Goal: Transaction & Acquisition: Purchase product/service

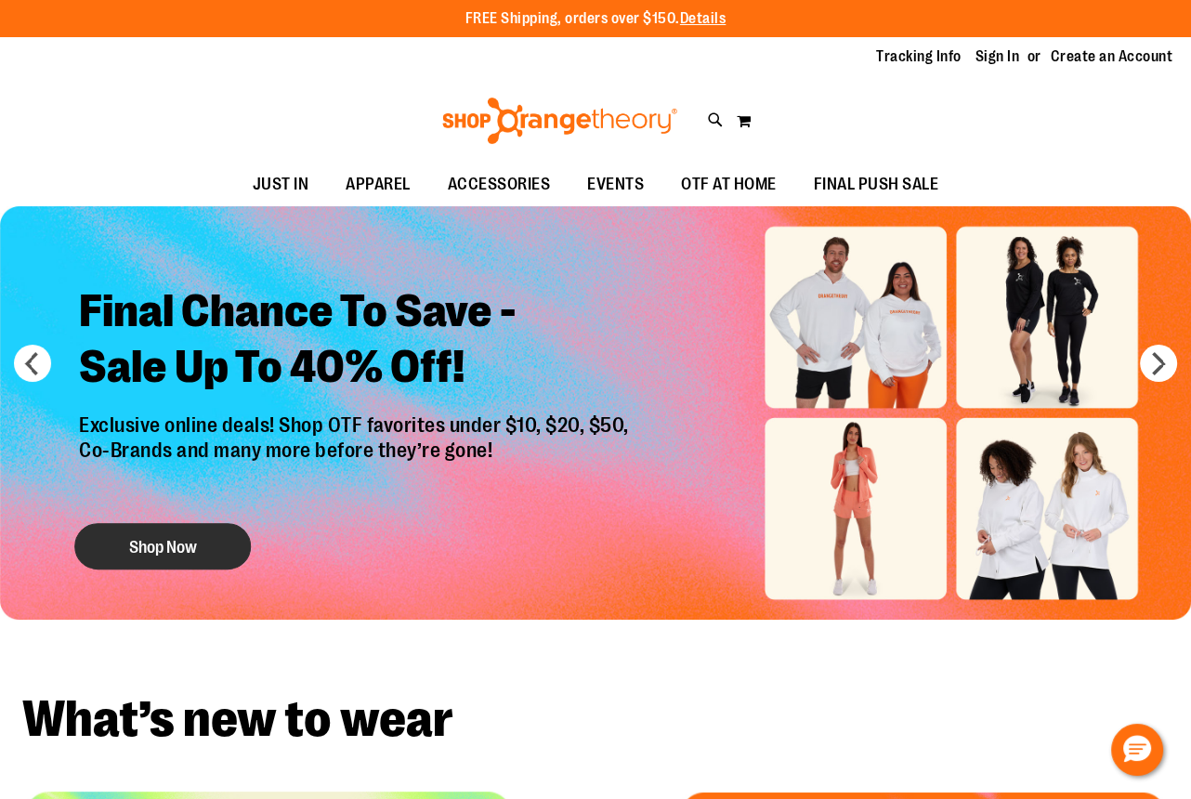
click at [242, 541] on button "Shop Now" at bounding box center [162, 546] width 176 height 46
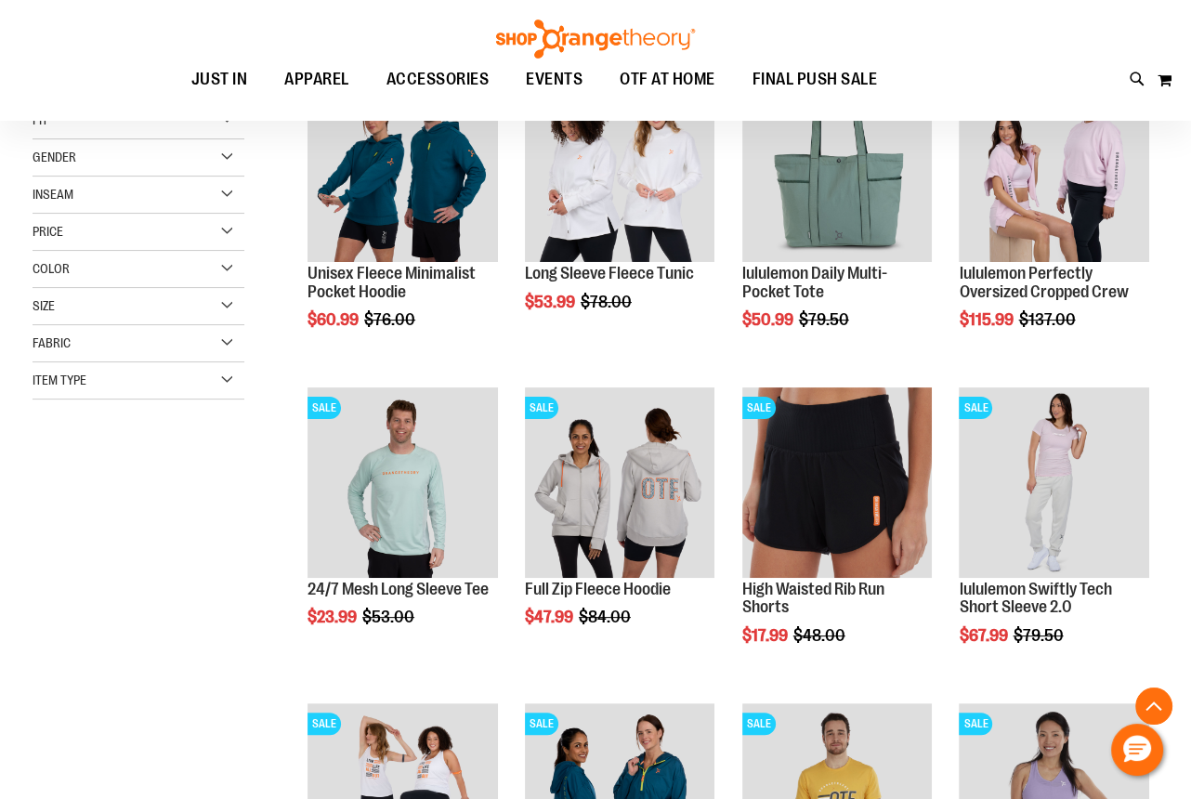
scroll to position [336, 0]
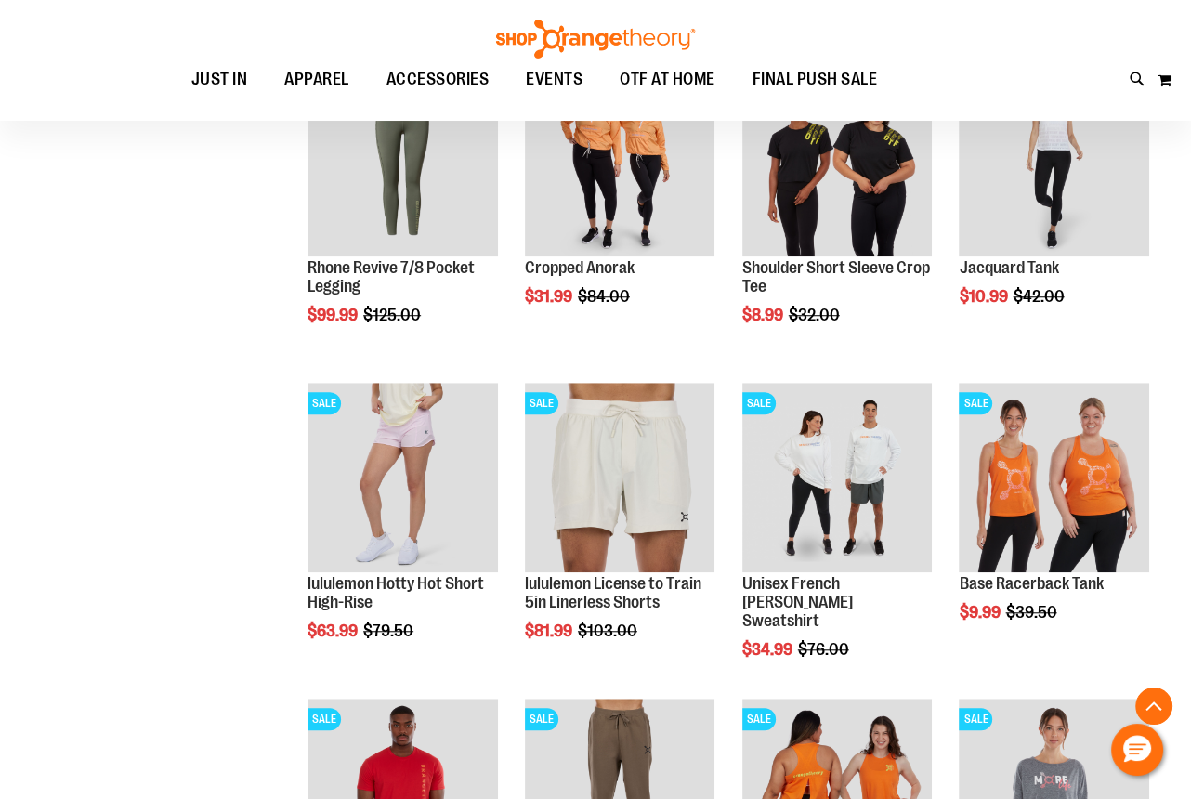
scroll to position [1265, 0]
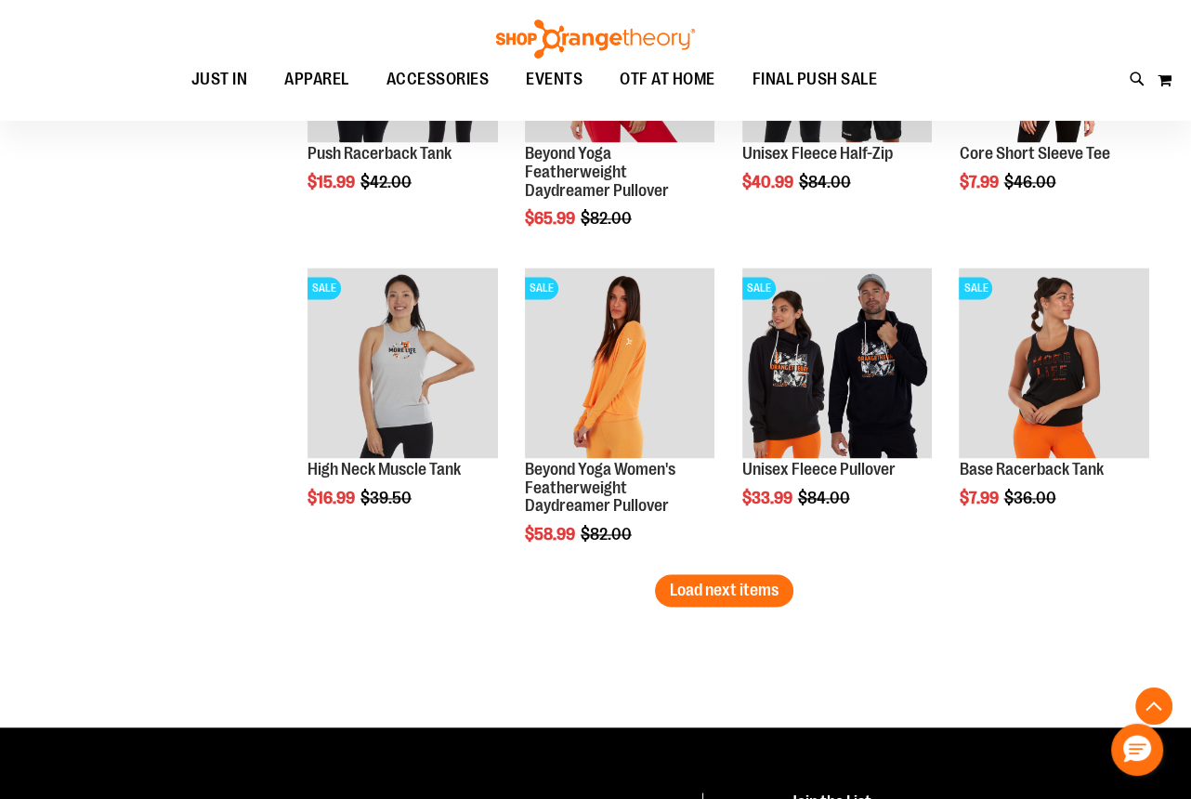
scroll to position [2701, 0]
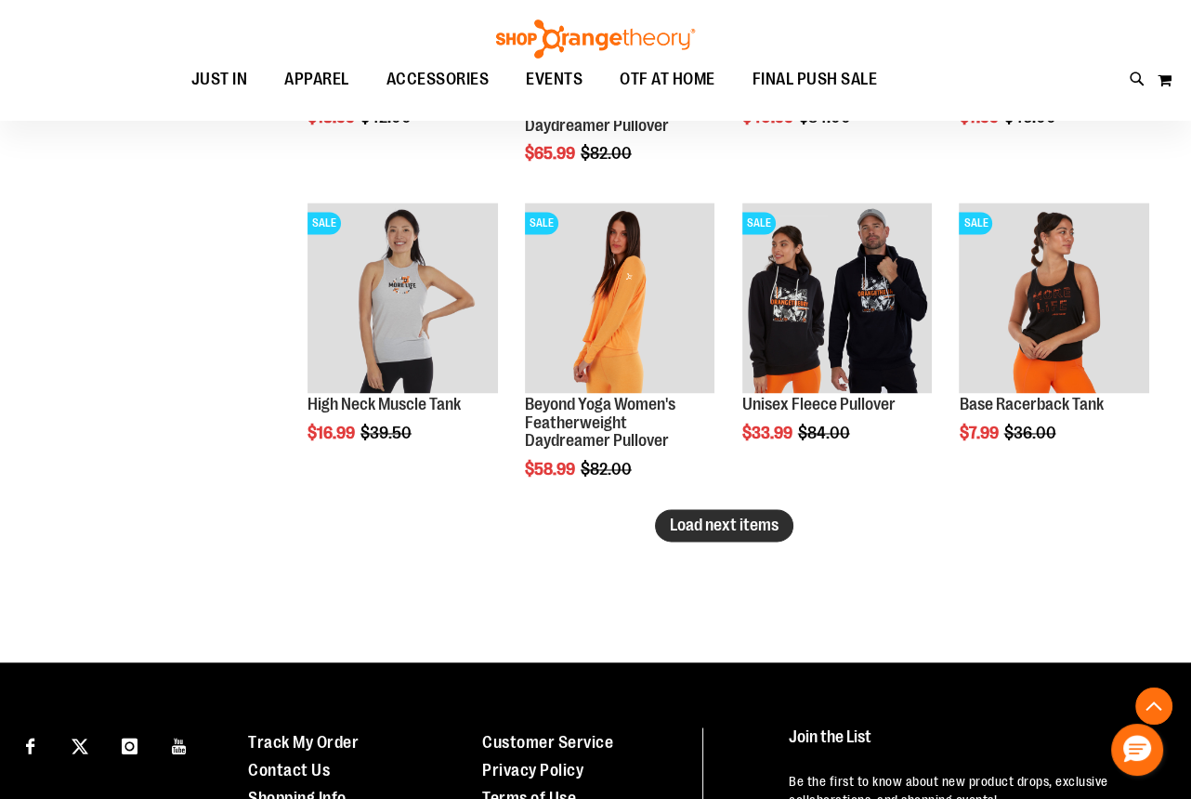
type input "**********"
click at [752, 528] on span "Load next items" at bounding box center [724, 524] width 109 height 19
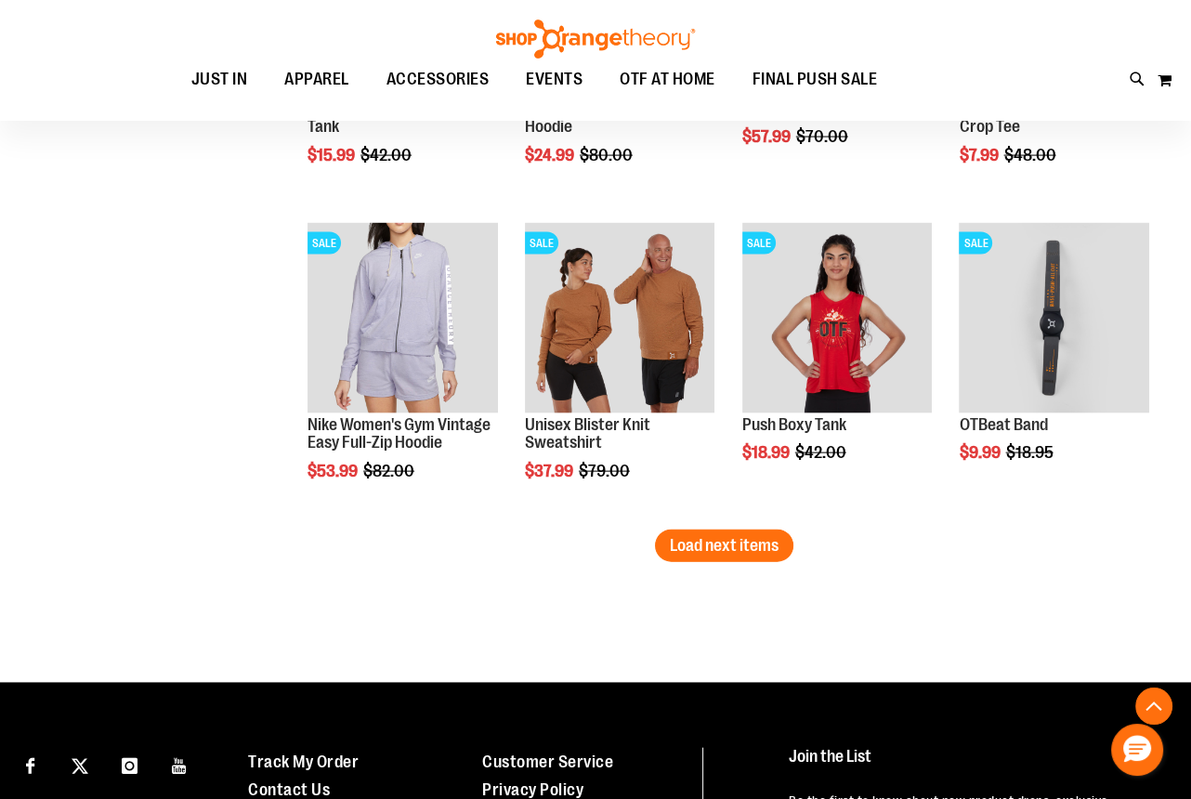
scroll to position [3630, 0]
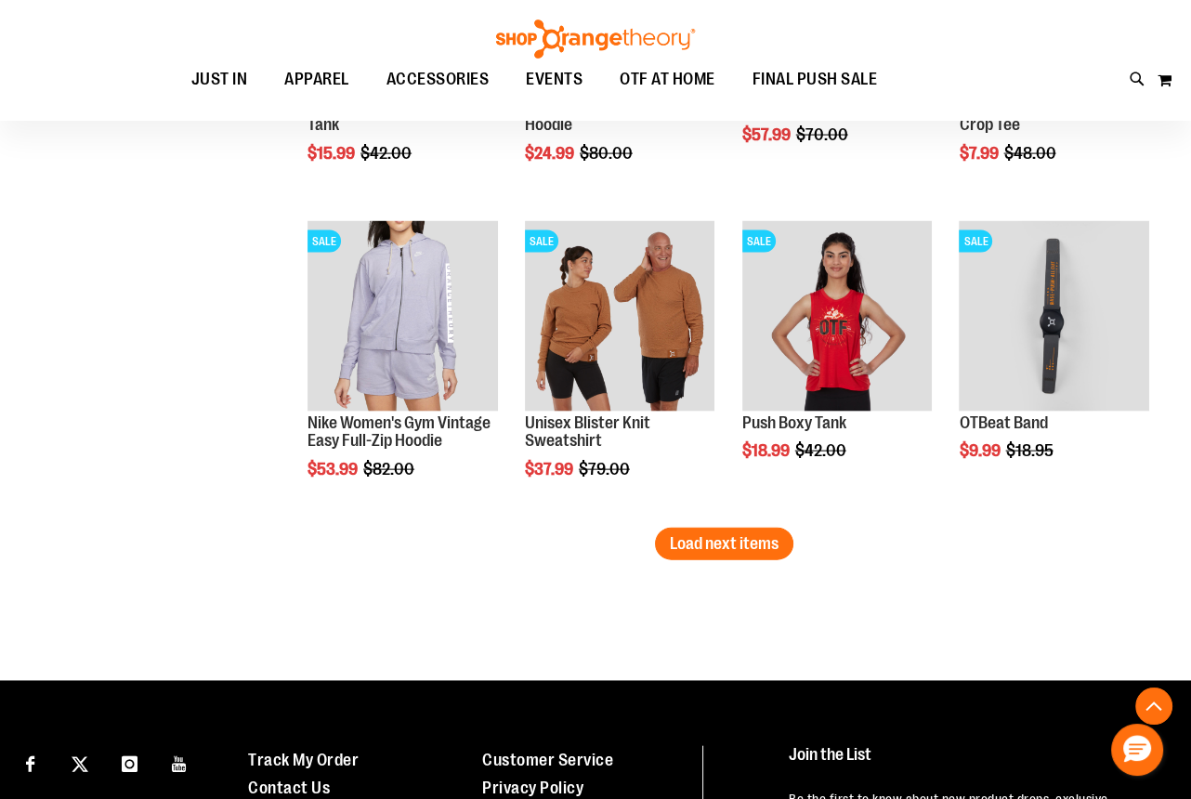
drag, startPoint x: 690, startPoint y: 549, endPoint x: 648, endPoint y: 555, distance: 42.3
click at [692, 549] on span "Load next items" at bounding box center [724, 543] width 109 height 19
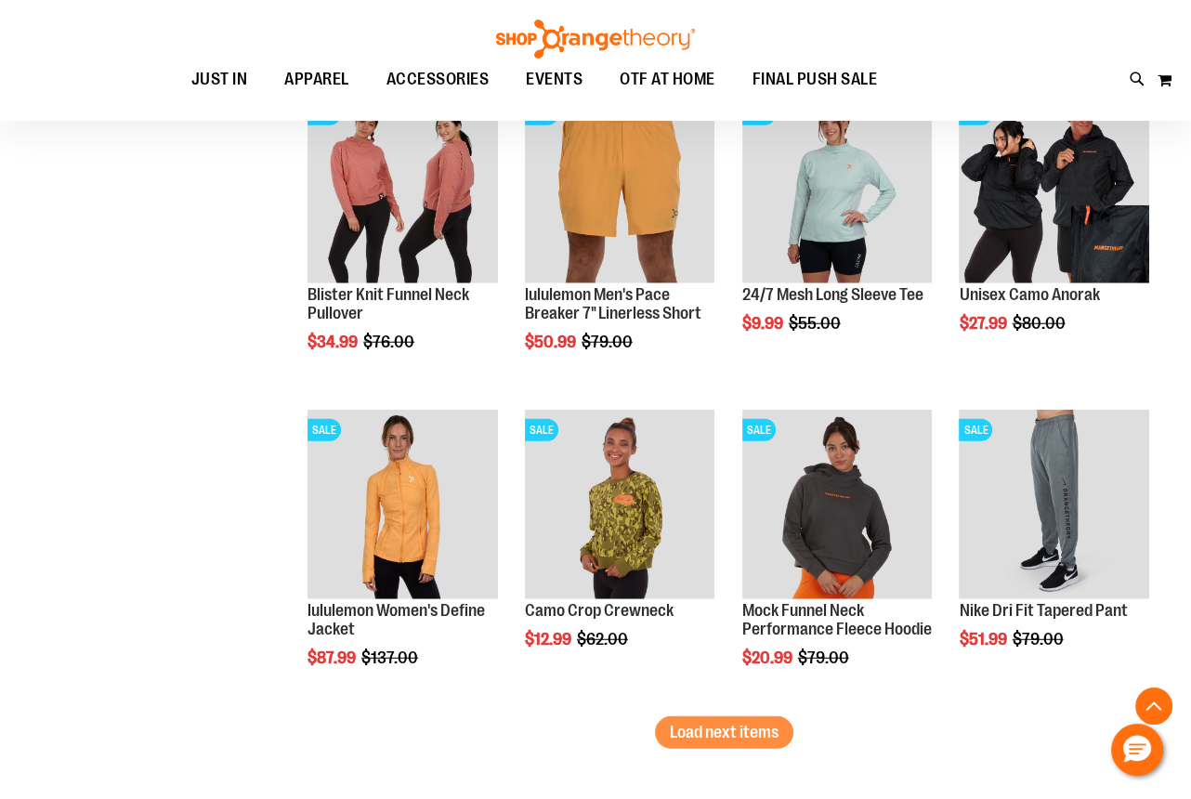
scroll to position [4389, 0]
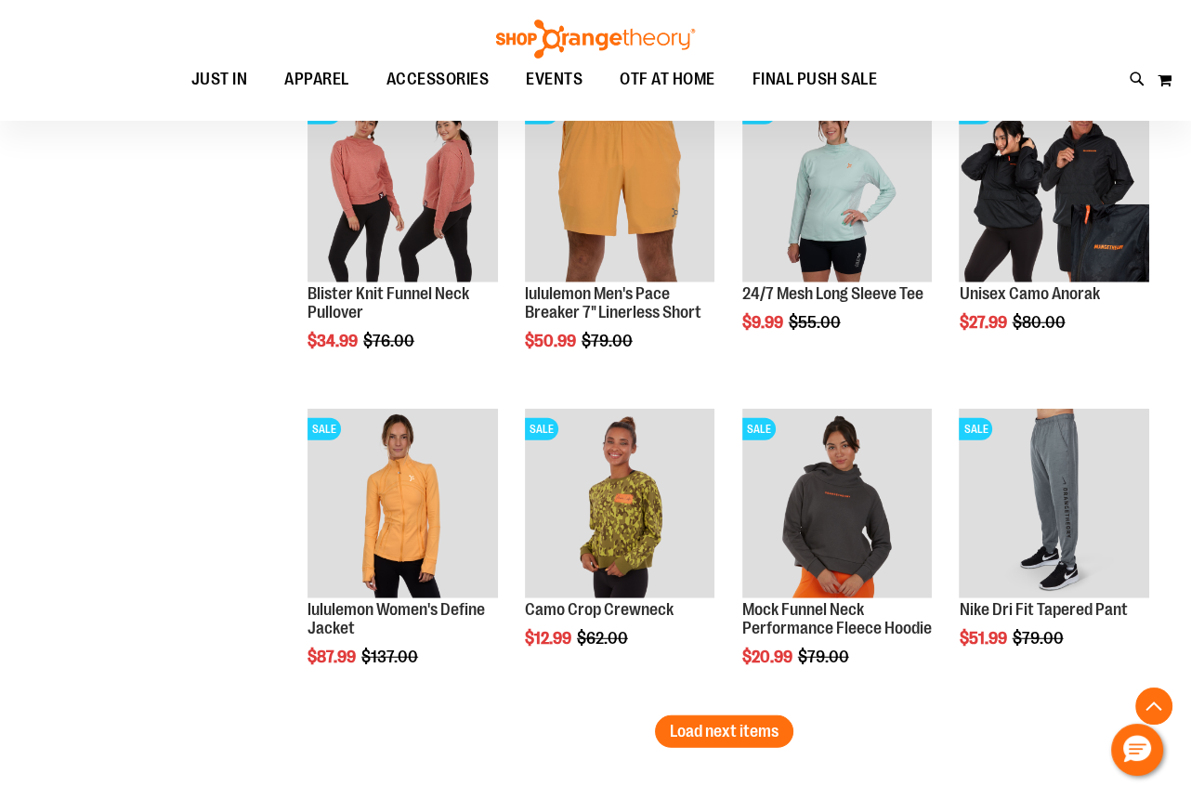
click at [704, 722] on span "Load next items" at bounding box center [724, 731] width 109 height 19
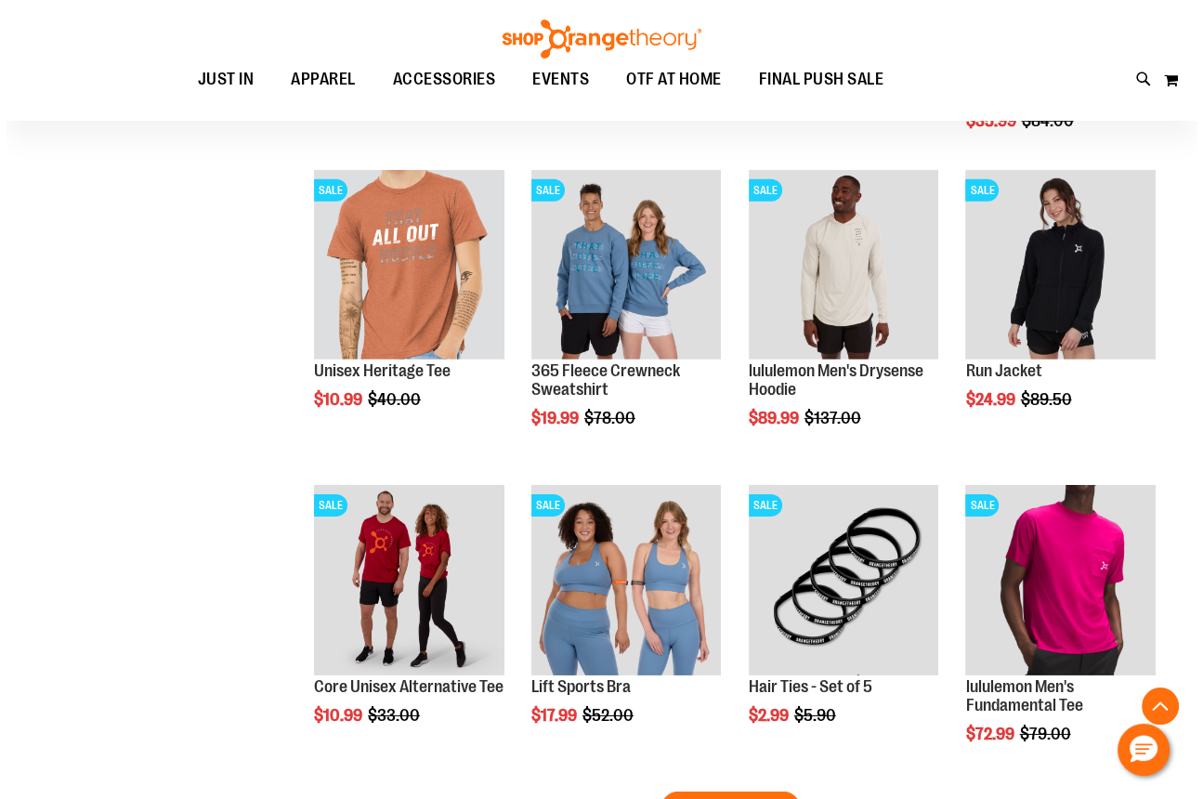
scroll to position [5233, 0]
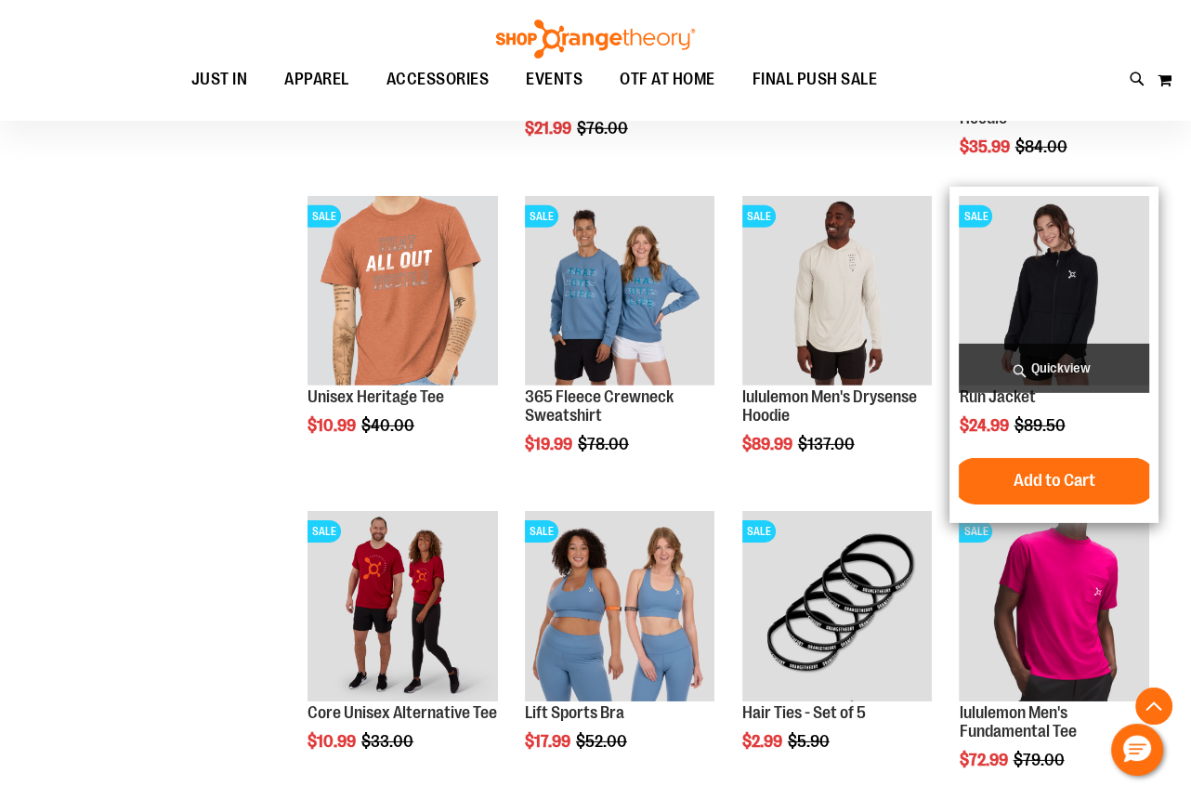
click at [987, 310] on img "product" at bounding box center [1052, 290] width 189 height 189
click at [1058, 368] on span "Quickview" at bounding box center [1052, 368] width 189 height 49
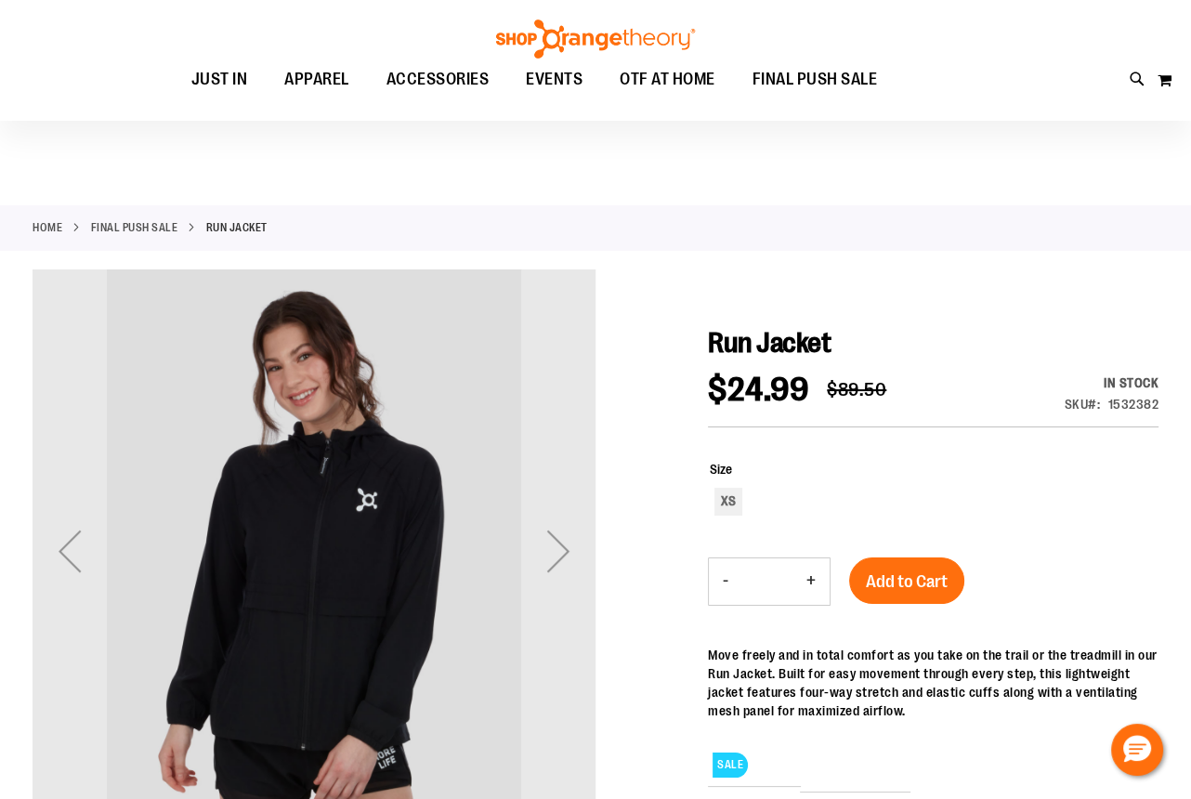
scroll to position [167, 0]
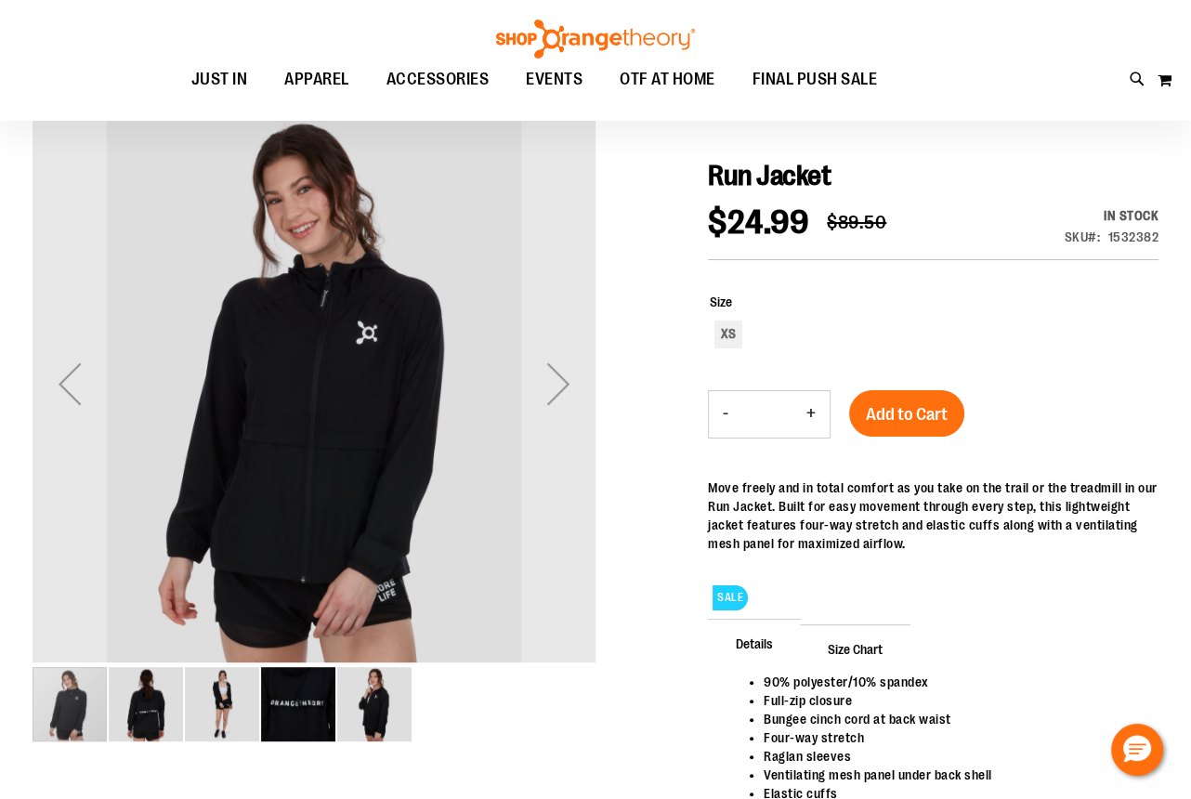
type input "**********"
click at [146, 703] on img "image 2 of 5" at bounding box center [146, 704] width 74 height 74
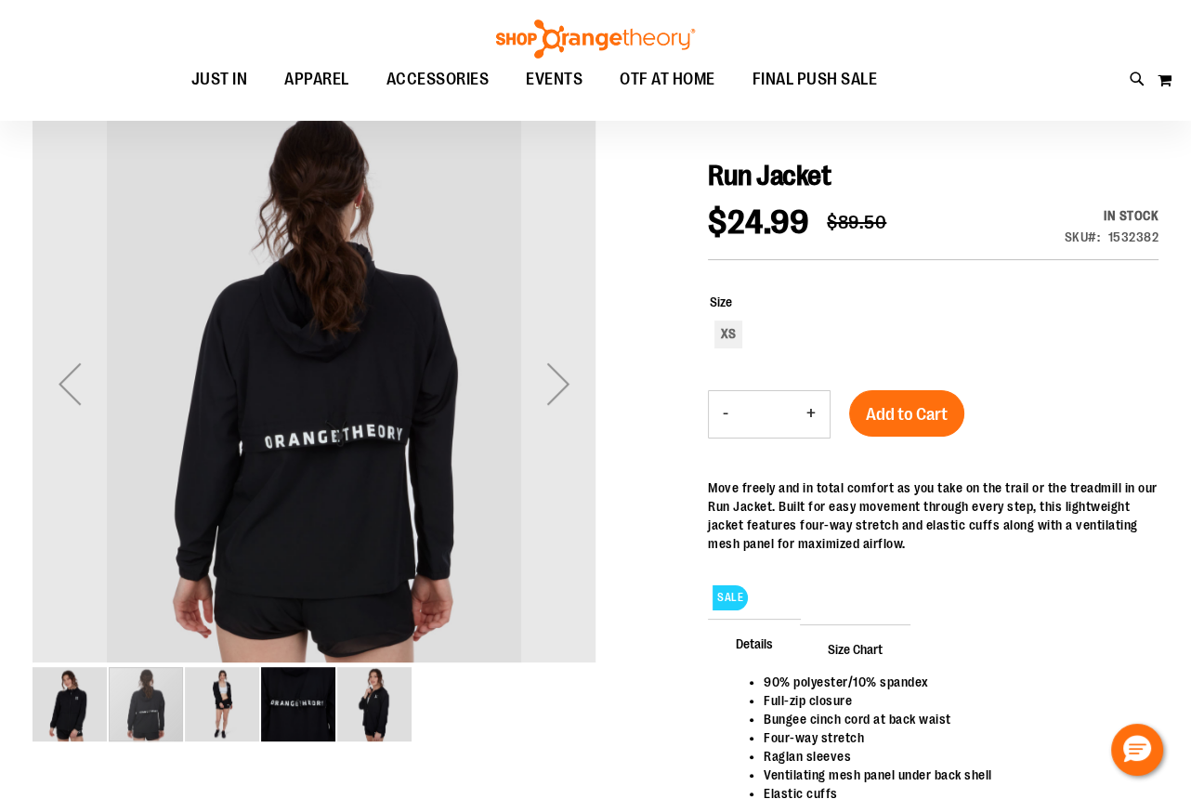
click at [236, 697] on img "image 3 of 5" at bounding box center [222, 704] width 74 height 74
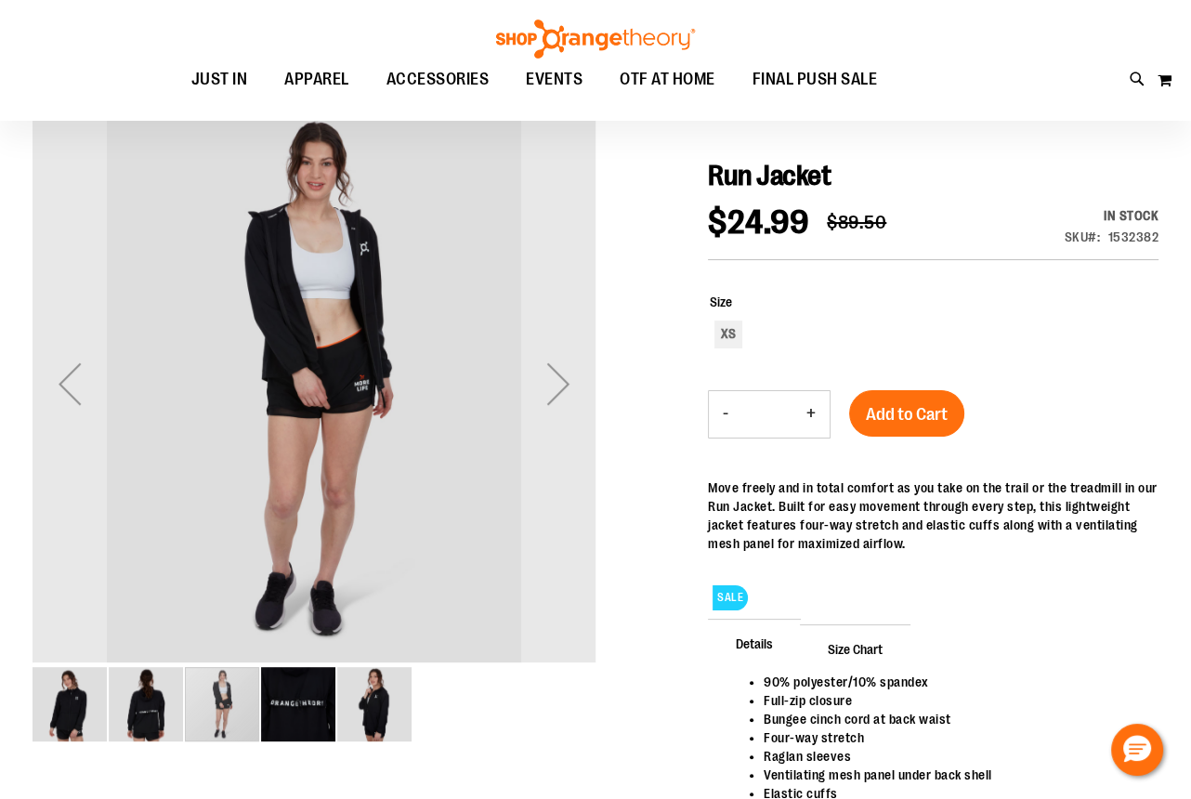
click at [283, 710] on img "image 4 of 5" at bounding box center [298, 704] width 74 height 74
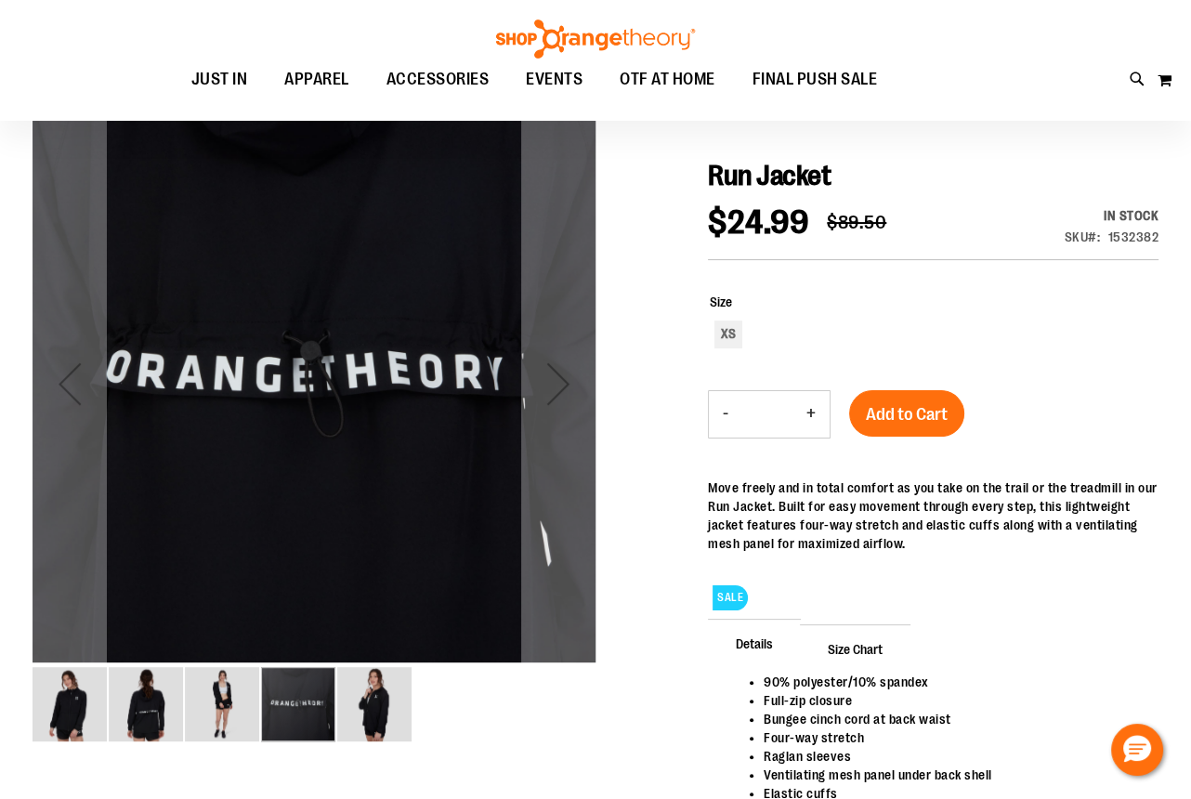
click at [380, 696] on img "image 5 of 5" at bounding box center [374, 704] width 74 height 74
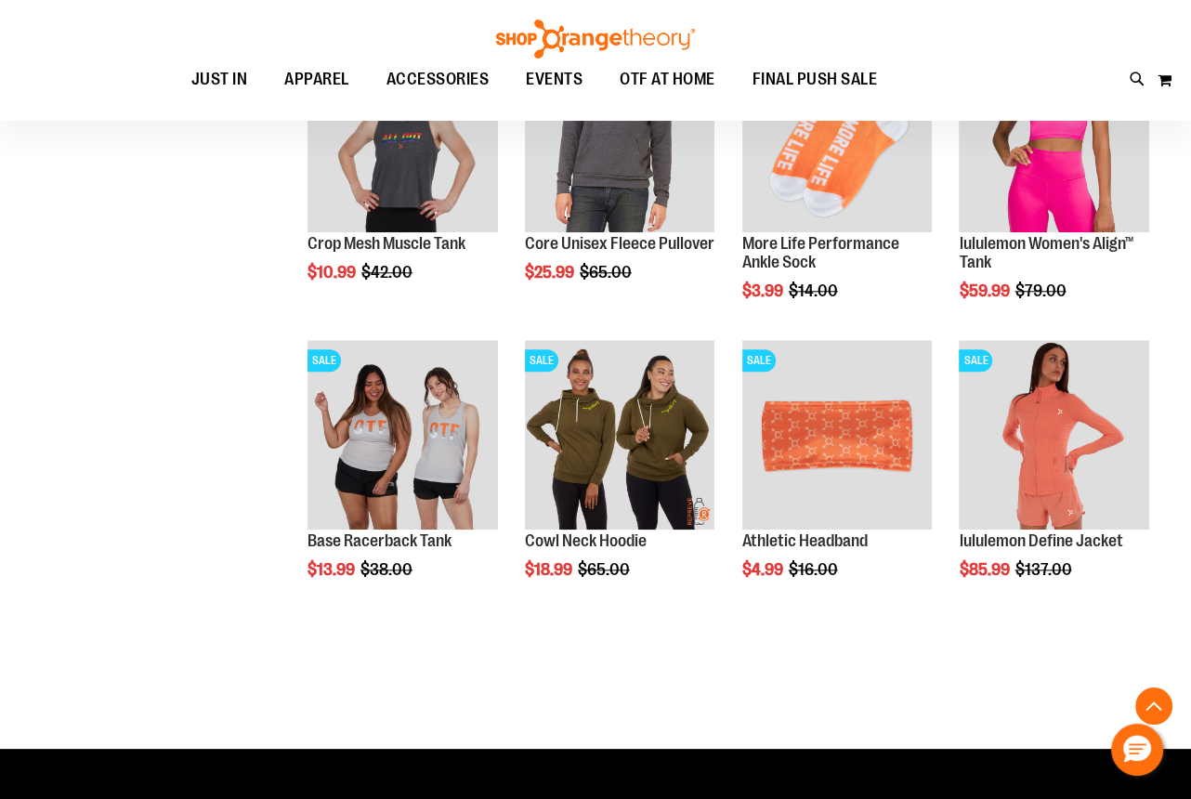
scroll to position [1576, 0]
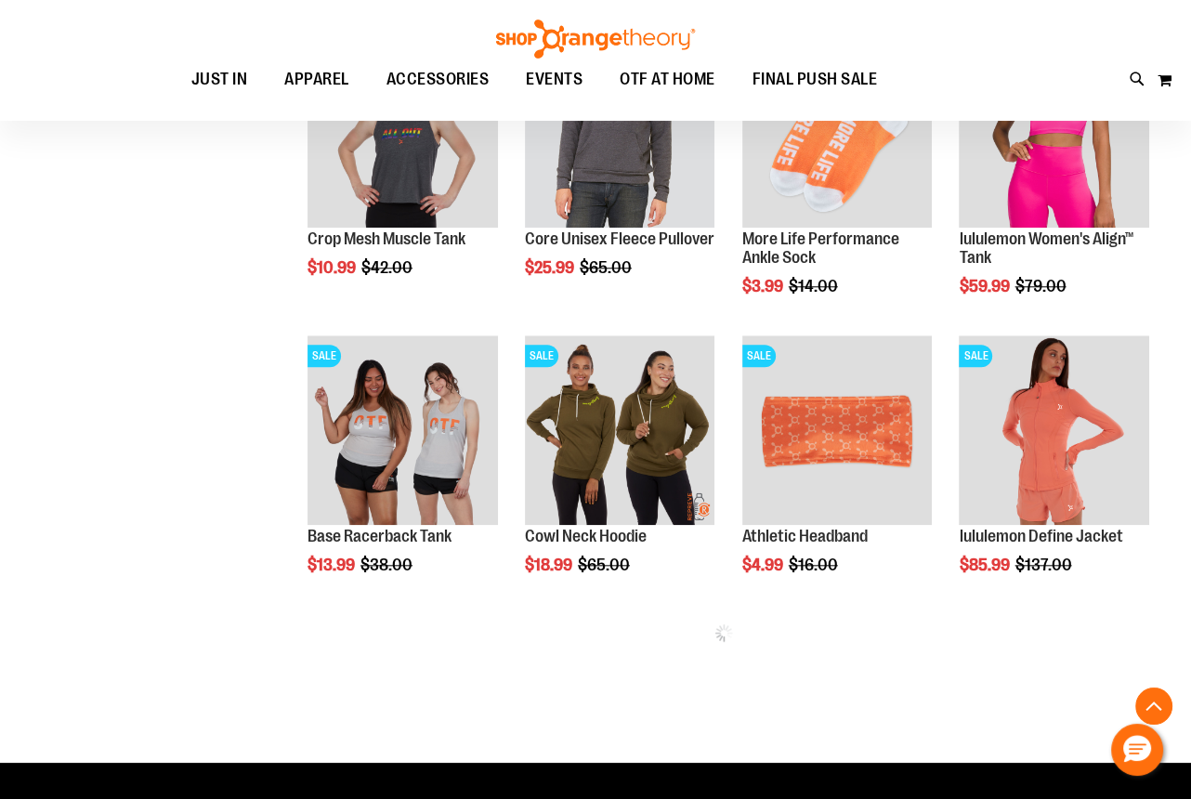
type input "**********"
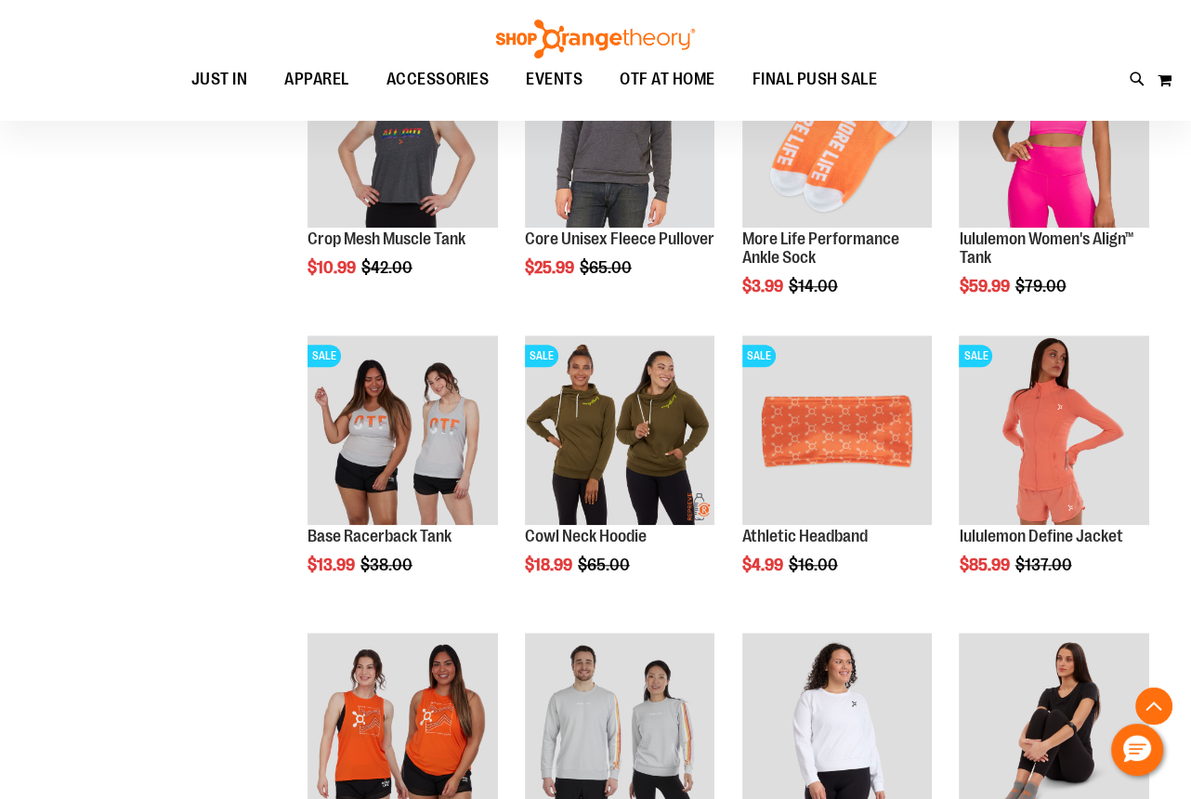
drag, startPoint x: 151, startPoint y: 491, endPoint x: 124, endPoint y: 562, distance: 75.9
click at [124, 563] on div "**********" at bounding box center [596, 171] width 1126 height 2910
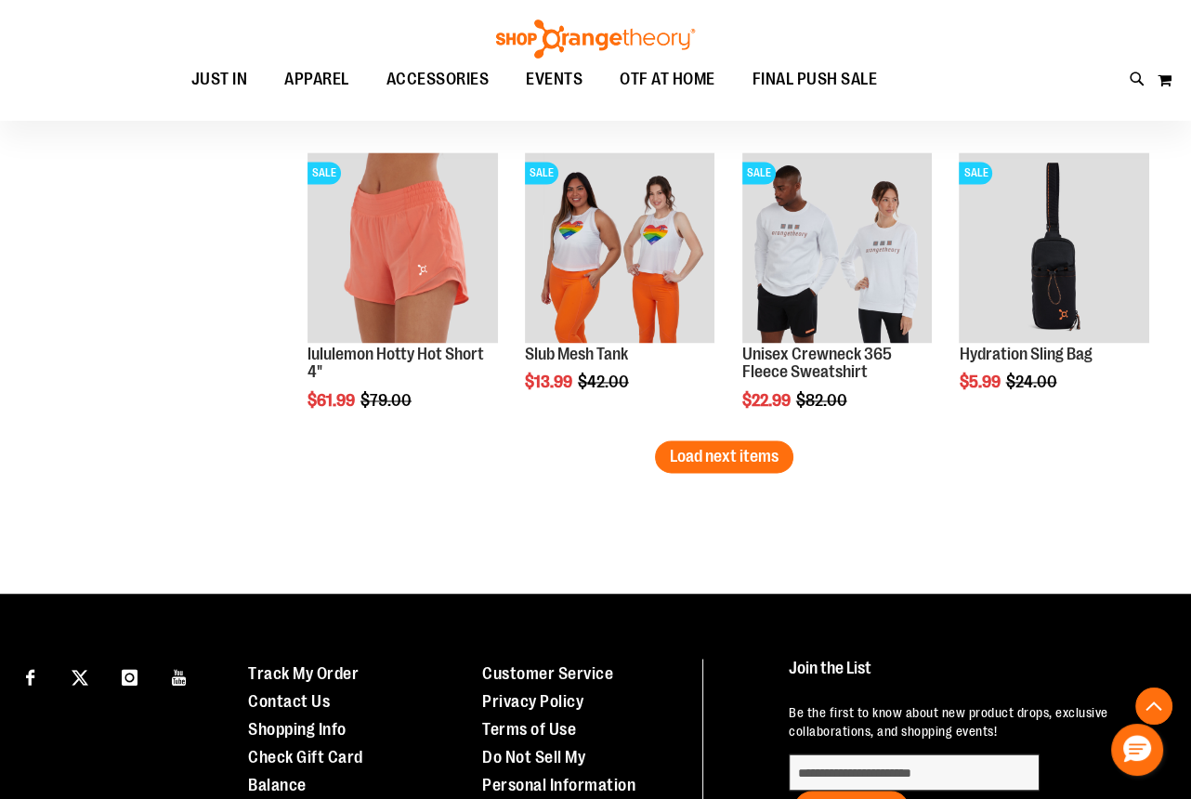
scroll to position [2674, 0]
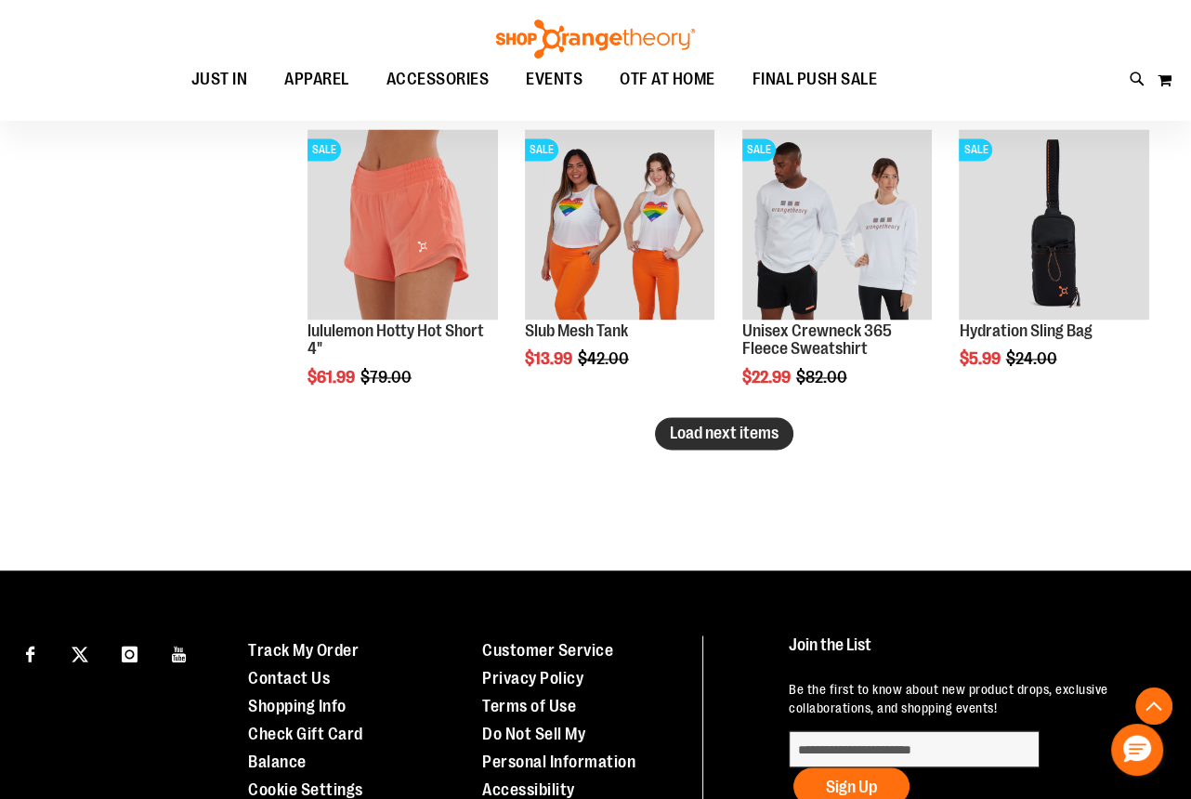
click at [763, 438] on span "Load next items" at bounding box center [724, 433] width 109 height 19
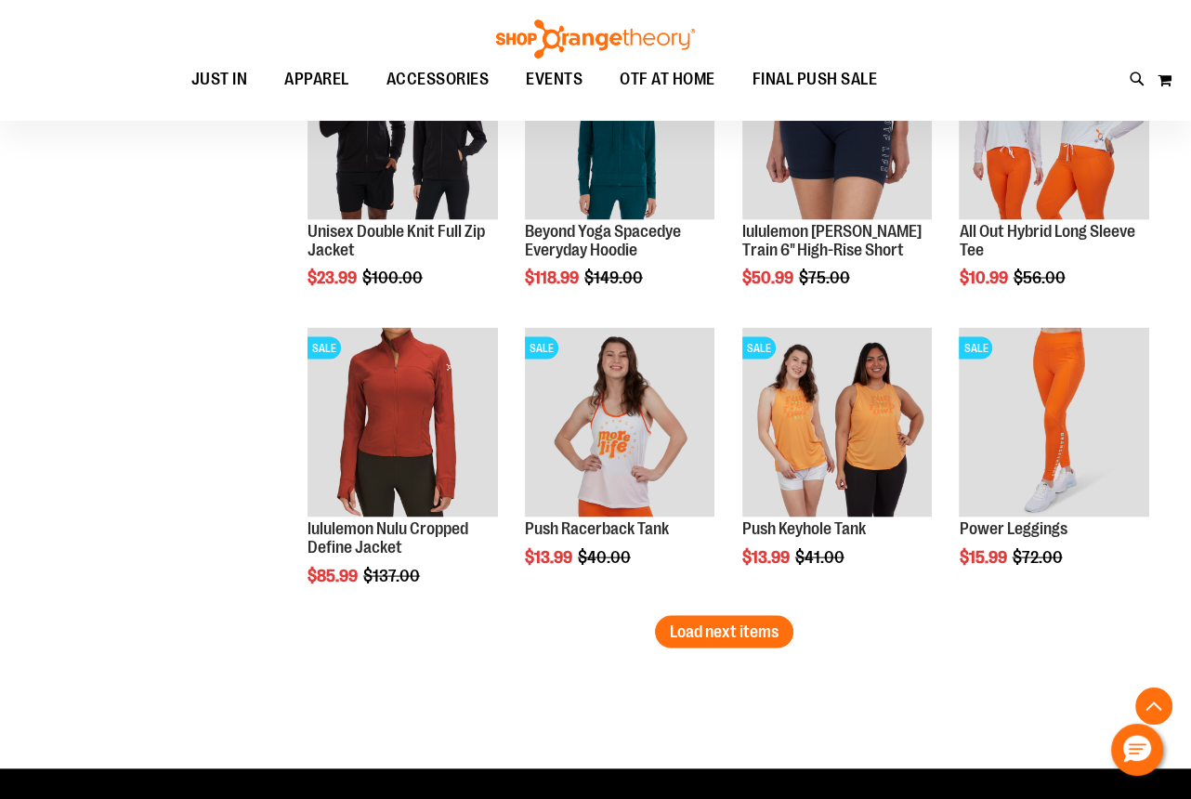
scroll to position [3434, 0]
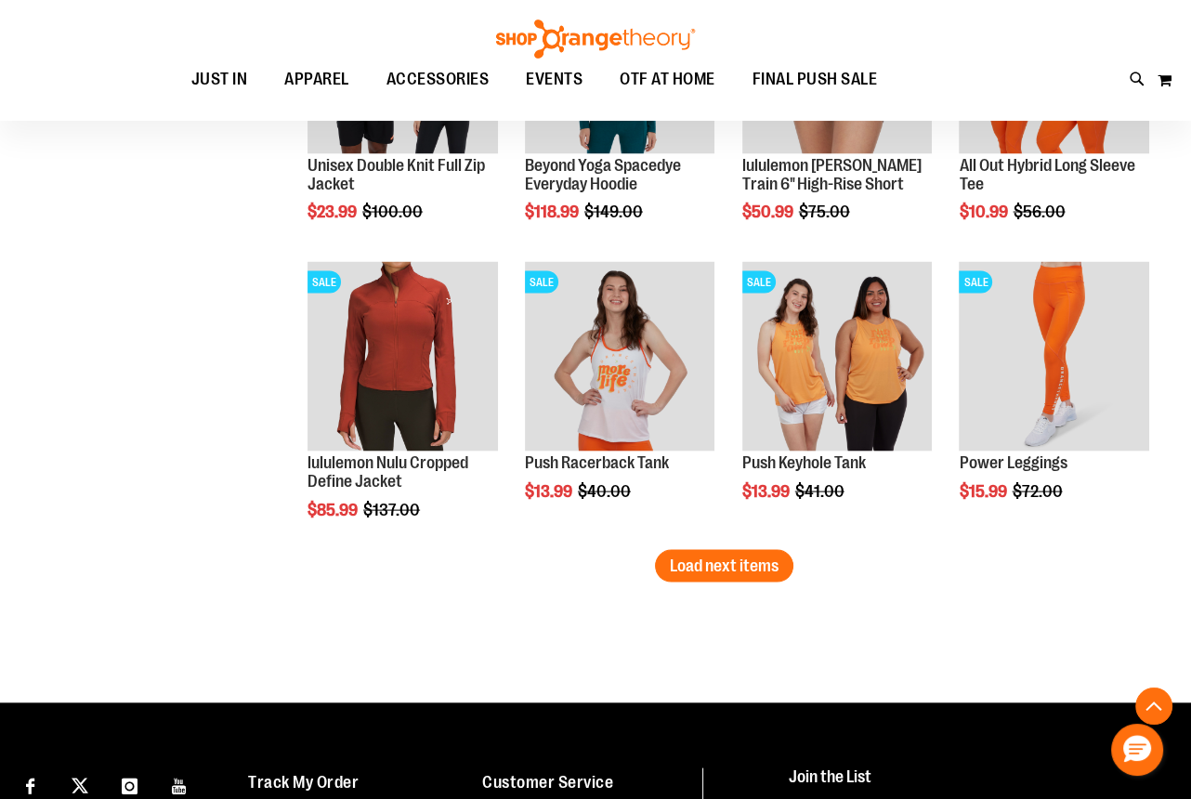
drag, startPoint x: 775, startPoint y: 567, endPoint x: 762, endPoint y: 567, distance: 13.0
click at [775, 567] on span "Load next items" at bounding box center [724, 565] width 109 height 19
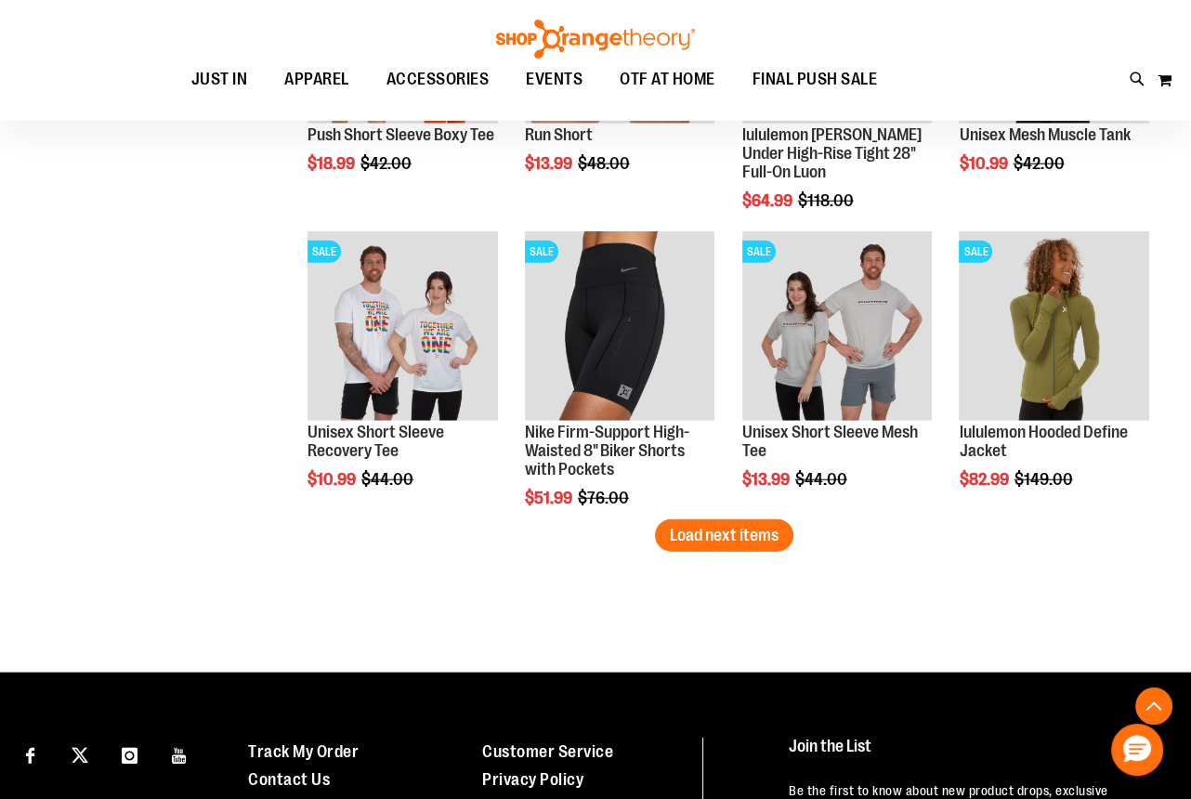
scroll to position [4362, 0]
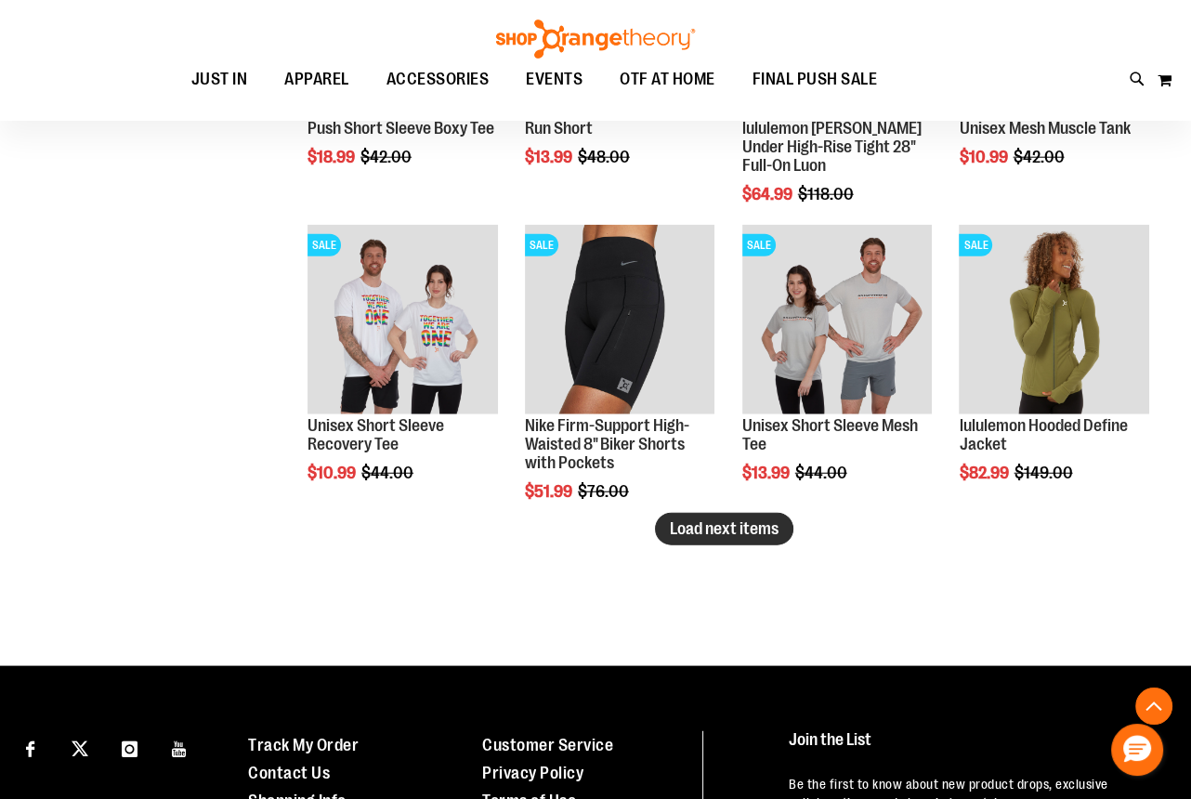
click at [786, 534] on button "Load next items" at bounding box center [724, 529] width 138 height 33
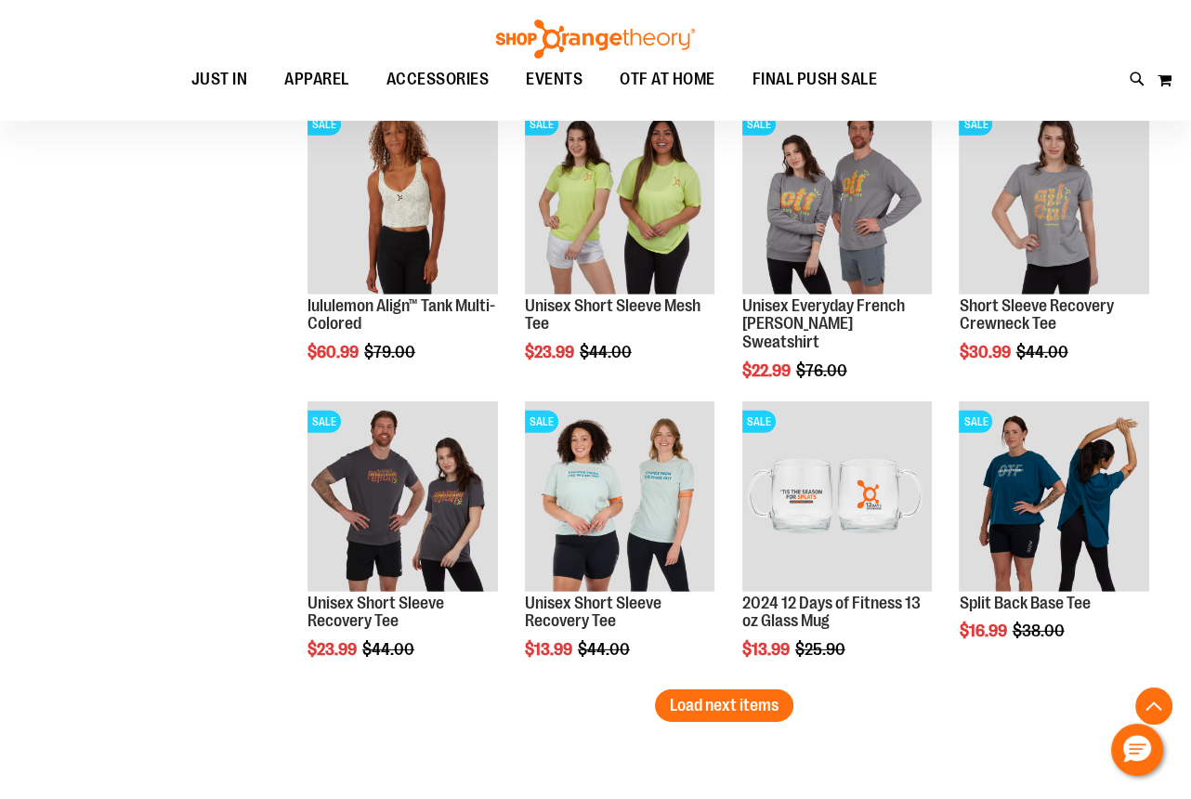
scroll to position [5122, 0]
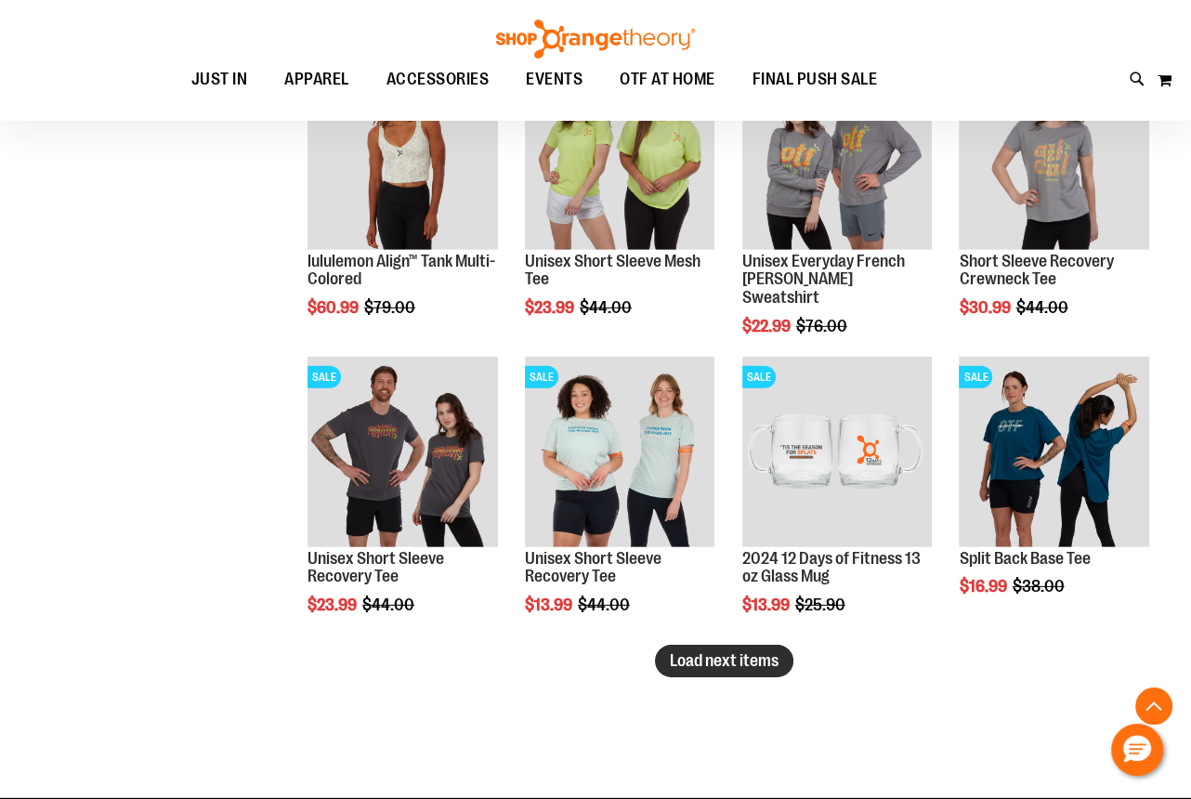
click at [721, 651] on span "Load next items" at bounding box center [724, 660] width 109 height 19
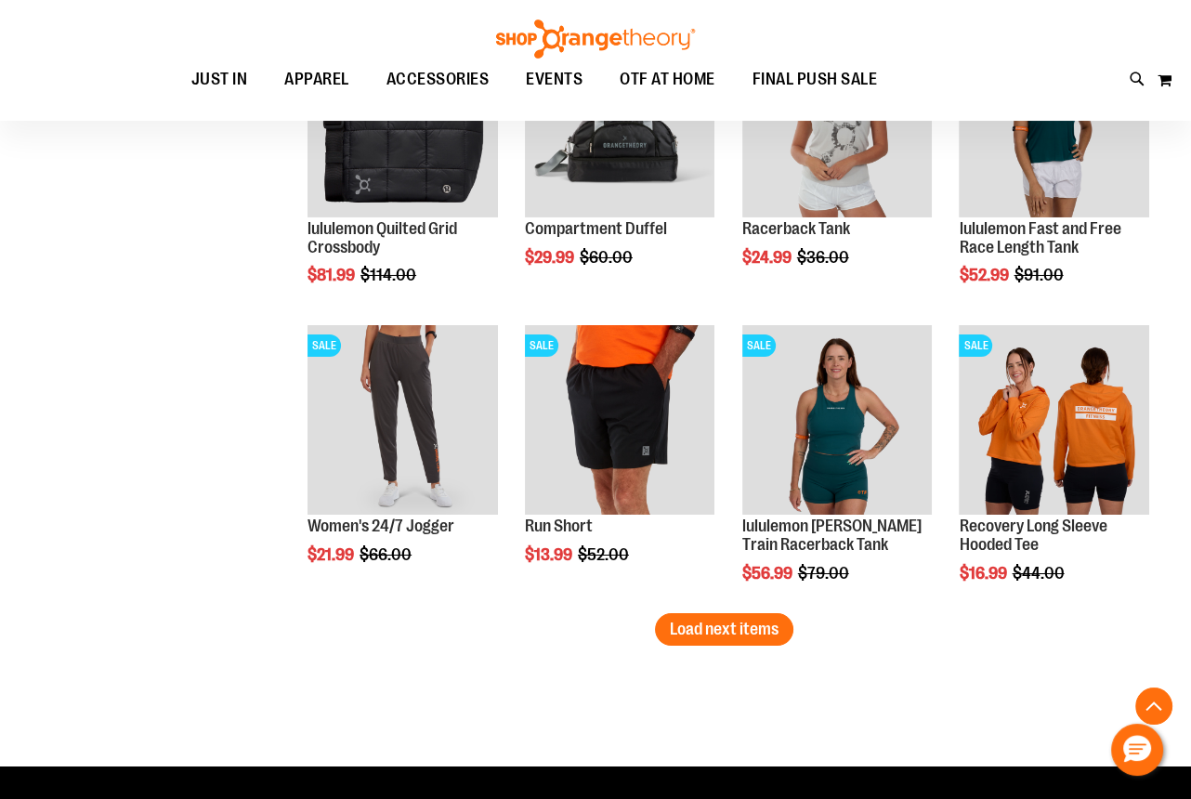
scroll to position [6051, 0]
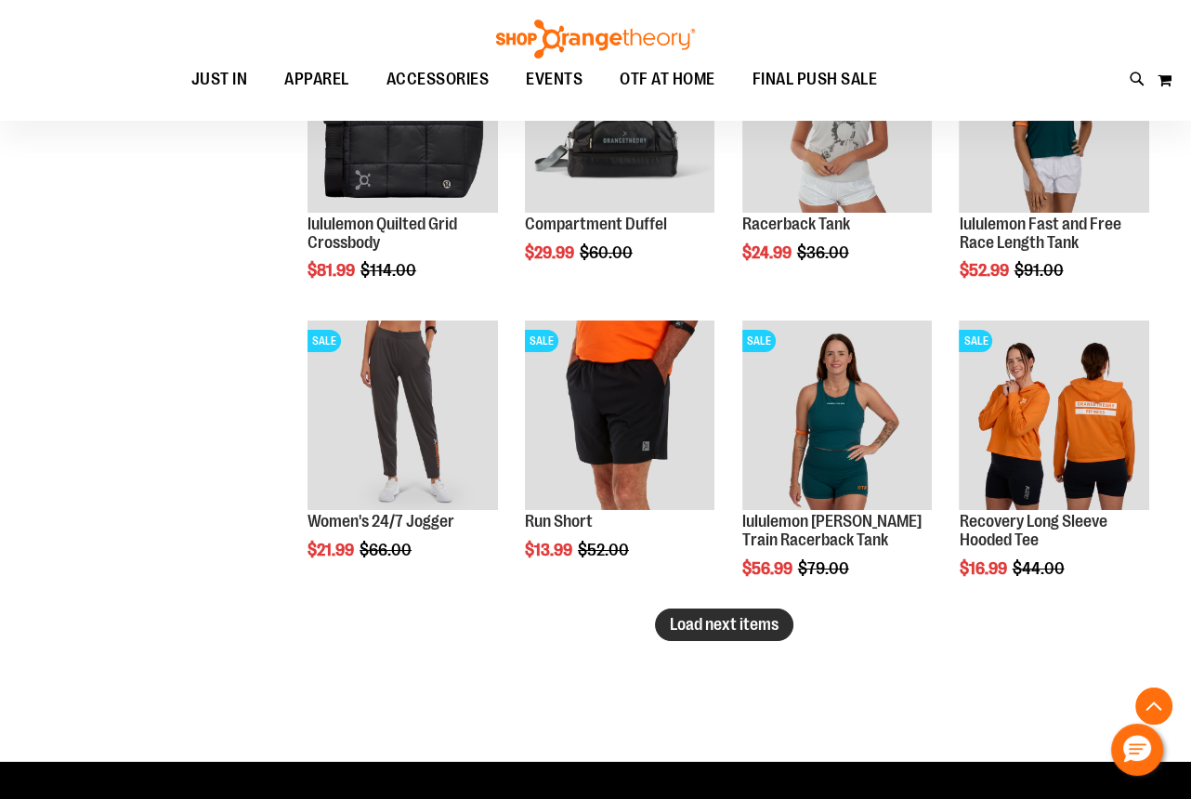
click at [769, 616] on span "Load next items" at bounding box center [724, 624] width 109 height 19
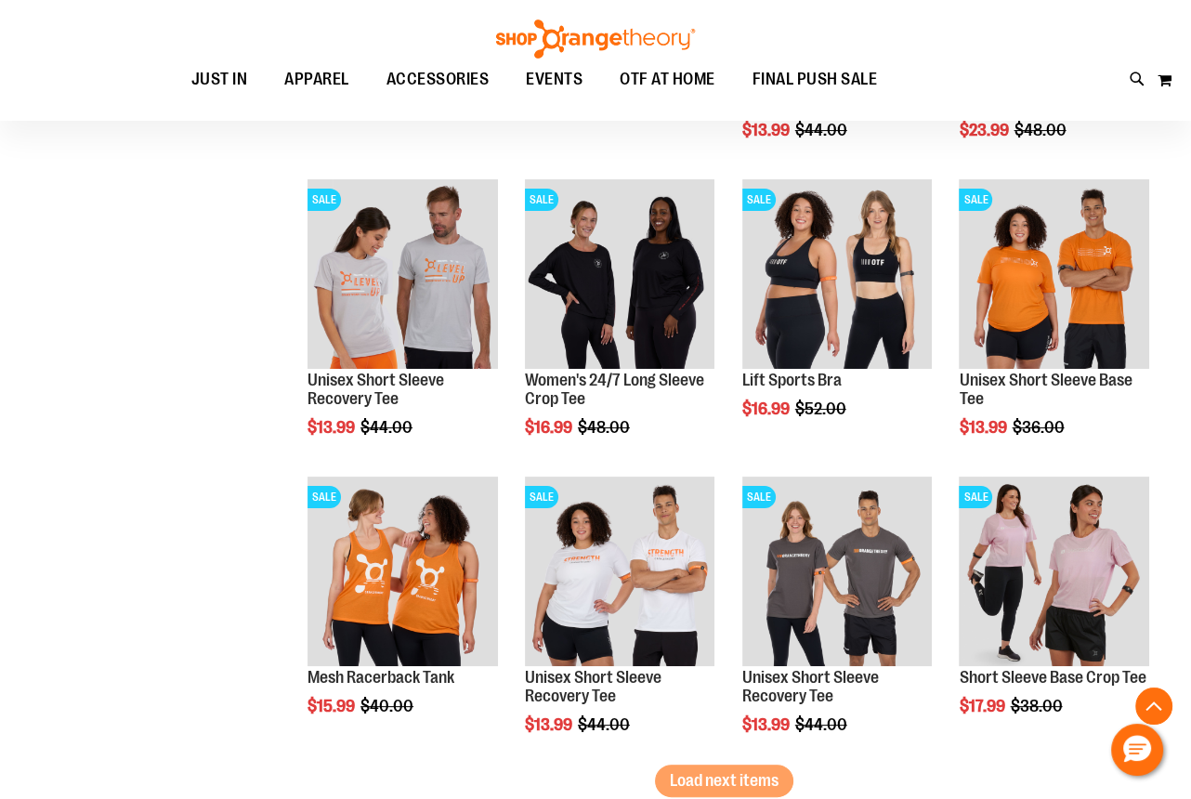
scroll to position [6810, 0]
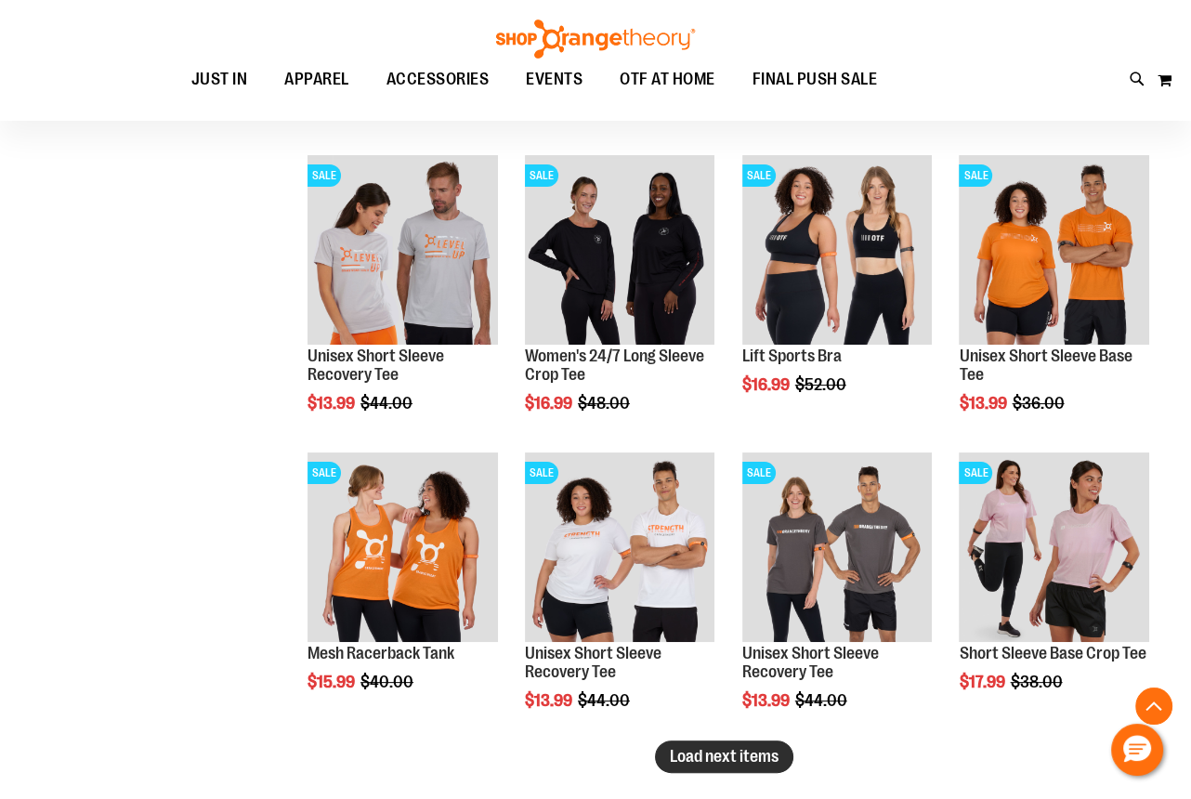
click at [739, 756] on span "Load next items" at bounding box center [724, 756] width 109 height 19
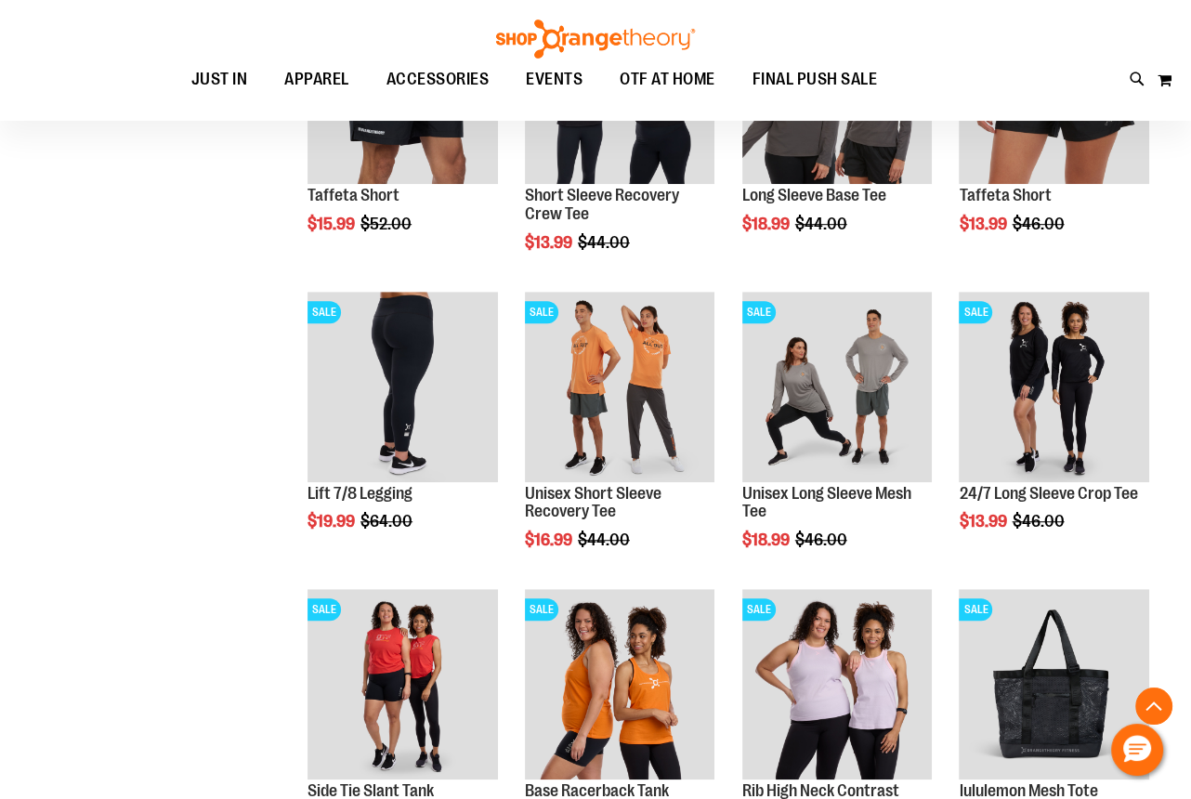
scroll to position [7824, 0]
